Goal: Information Seeking & Learning: Learn about a topic

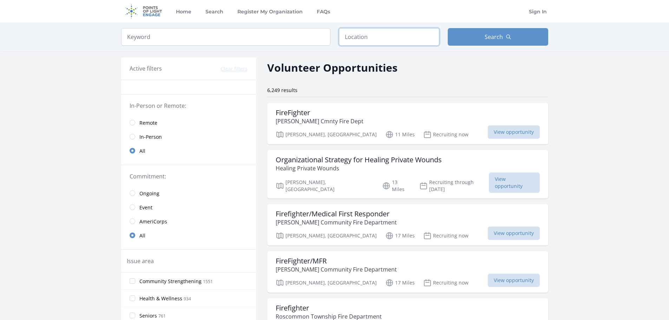
click at [380, 40] on input "text" at bounding box center [389, 37] width 100 height 18
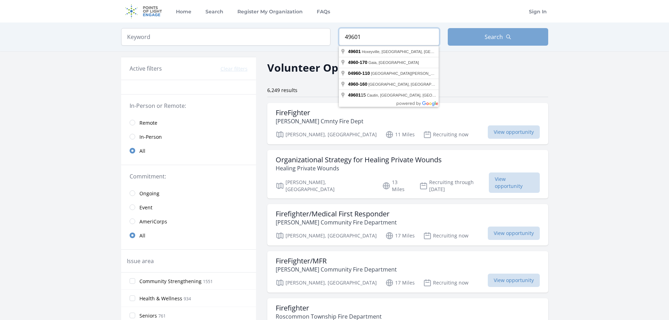
type input "49601"
click at [471, 38] on button "Search" at bounding box center [498, 37] width 100 height 18
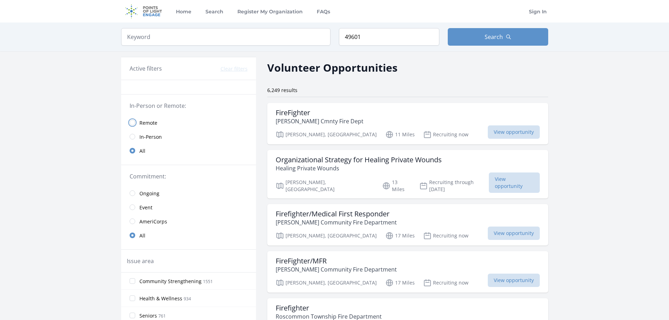
click at [133, 122] on input "radio" at bounding box center [133, 123] width 6 height 6
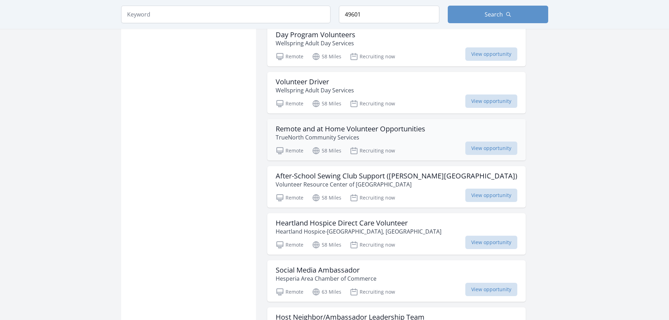
scroll to position [703, 0]
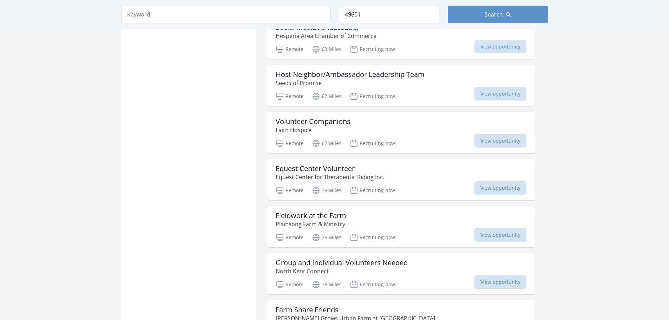
scroll to position [949, 0]
